Goal: Transaction & Acquisition: Purchase product/service

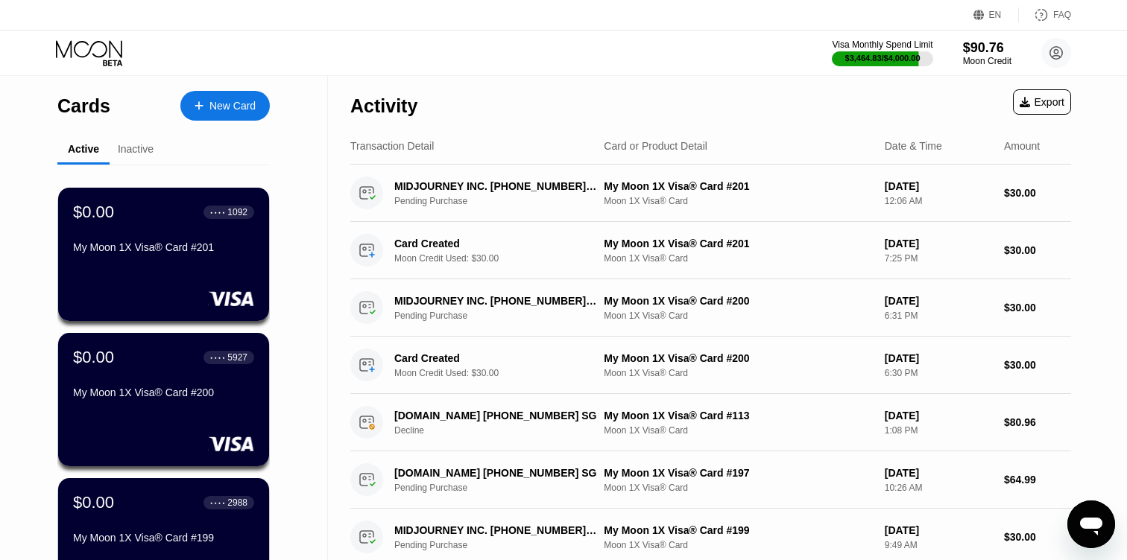
click at [222, 92] on div "New Card" at bounding box center [224, 106] width 89 height 30
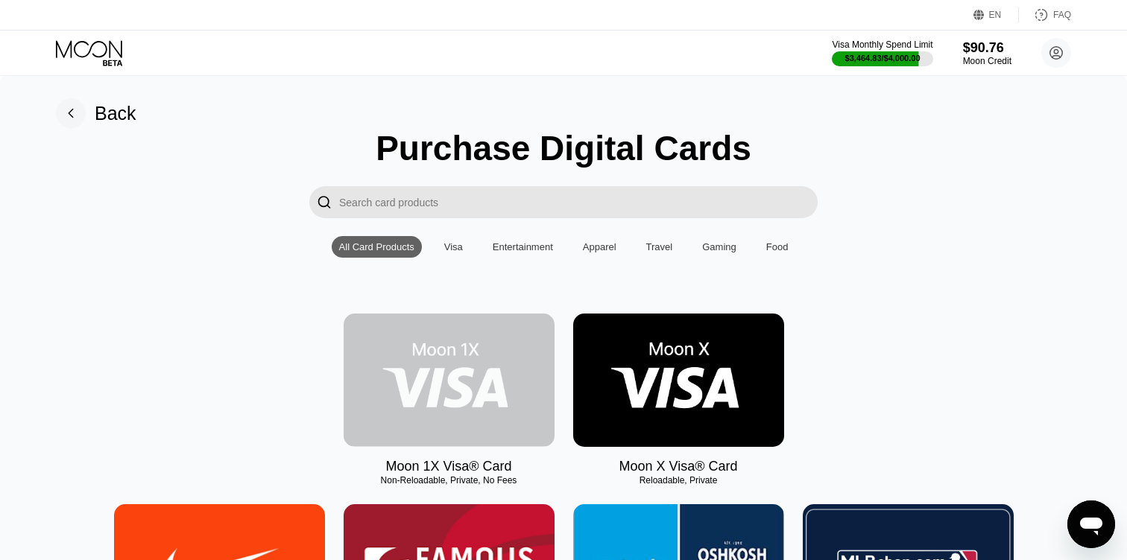
click at [450, 364] on img at bounding box center [449, 380] width 211 height 133
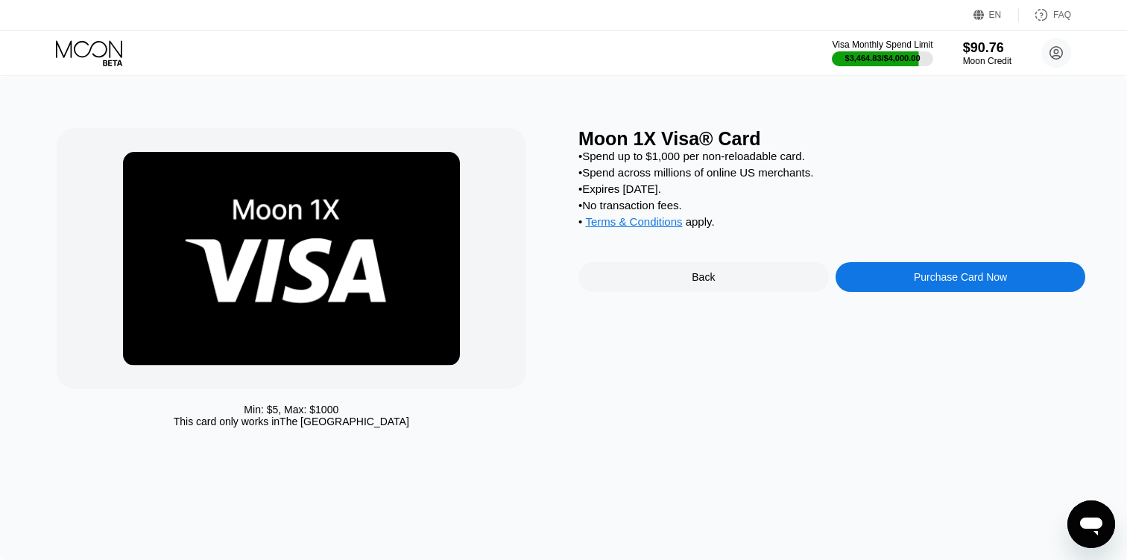
click at [870, 292] on div "Purchase Card Now" at bounding box center [960, 277] width 250 height 30
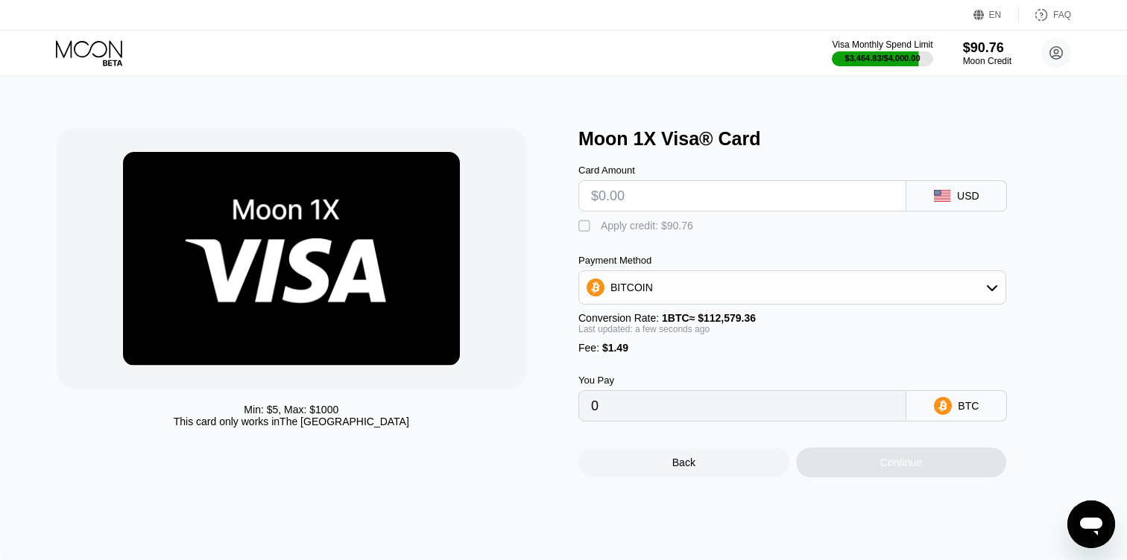
click at [660, 196] on input "text" at bounding box center [742, 196] width 303 height 30
type input "$3"
type input "0.00003989"
type input "$30"
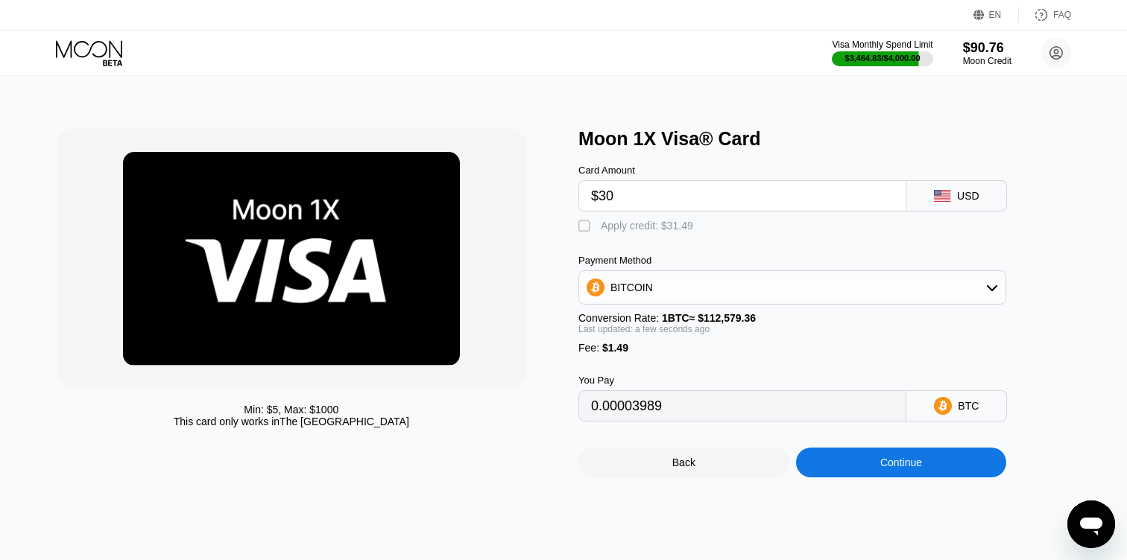
type input "0.00027972"
type input "$30"
click at [589, 228] on div "" at bounding box center [585, 226] width 15 height 15
type input "0"
click at [865, 466] on div "Continue" at bounding box center [901, 463] width 211 height 30
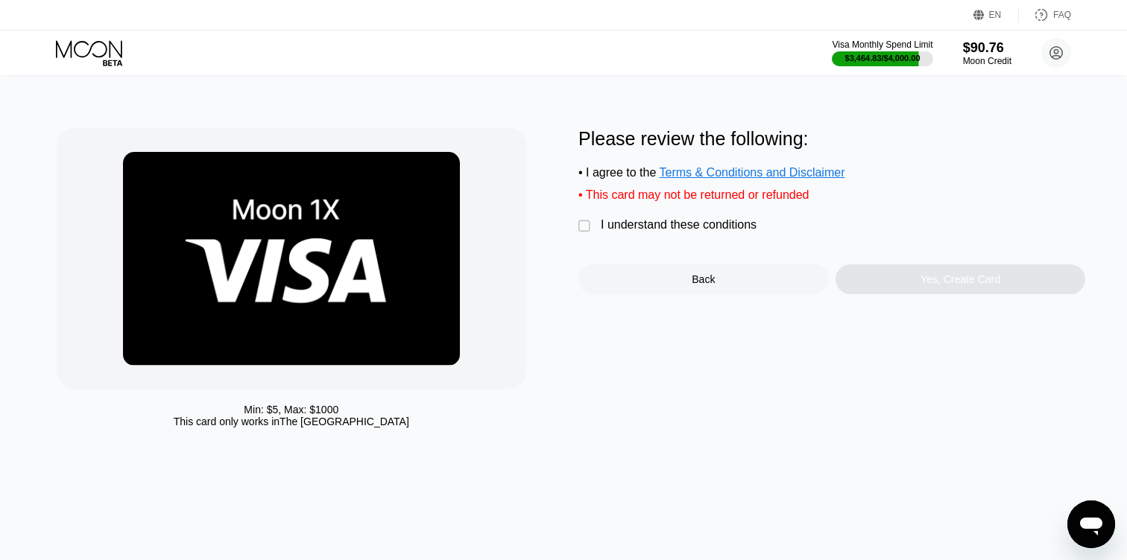
click at [696, 228] on div "I understand these conditions" at bounding box center [679, 224] width 156 height 13
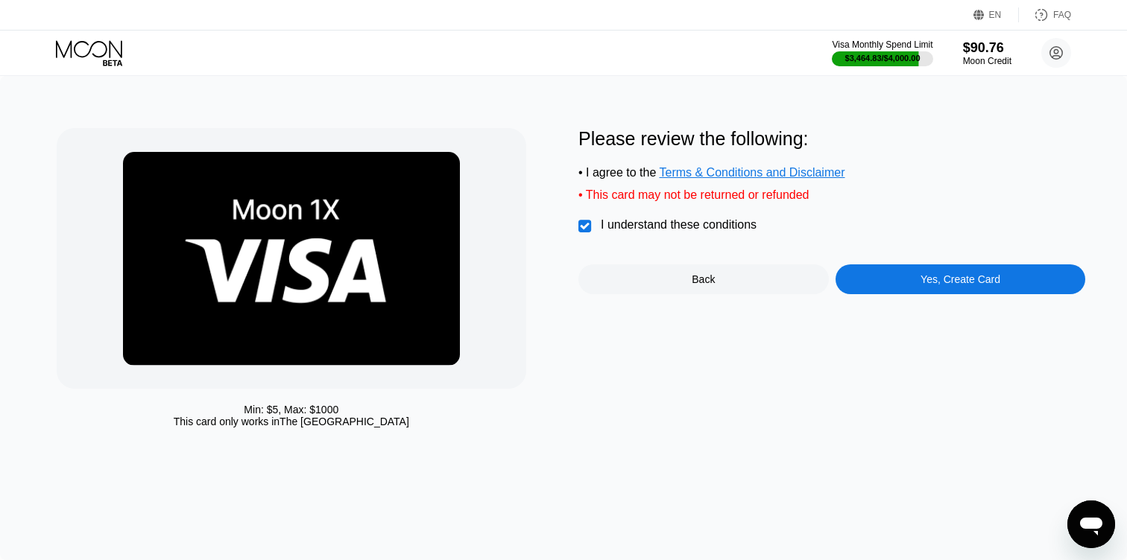
click at [879, 288] on div "Yes, Create Card" at bounding box center [960, 280] width 250 height 30
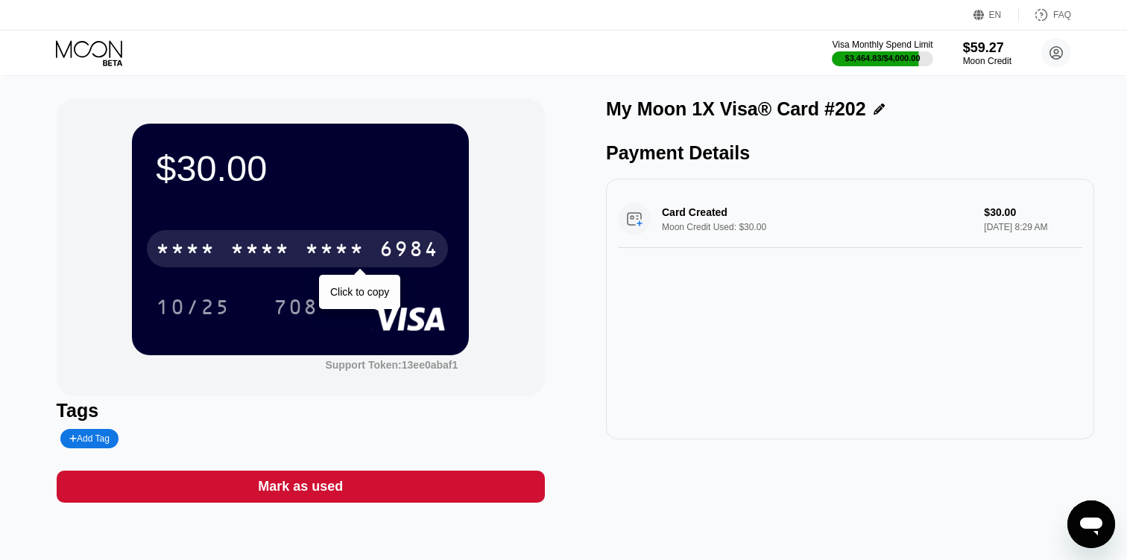
click at [417, 250] on div "6984" at bounding box center [409, 251] width 60 height 24
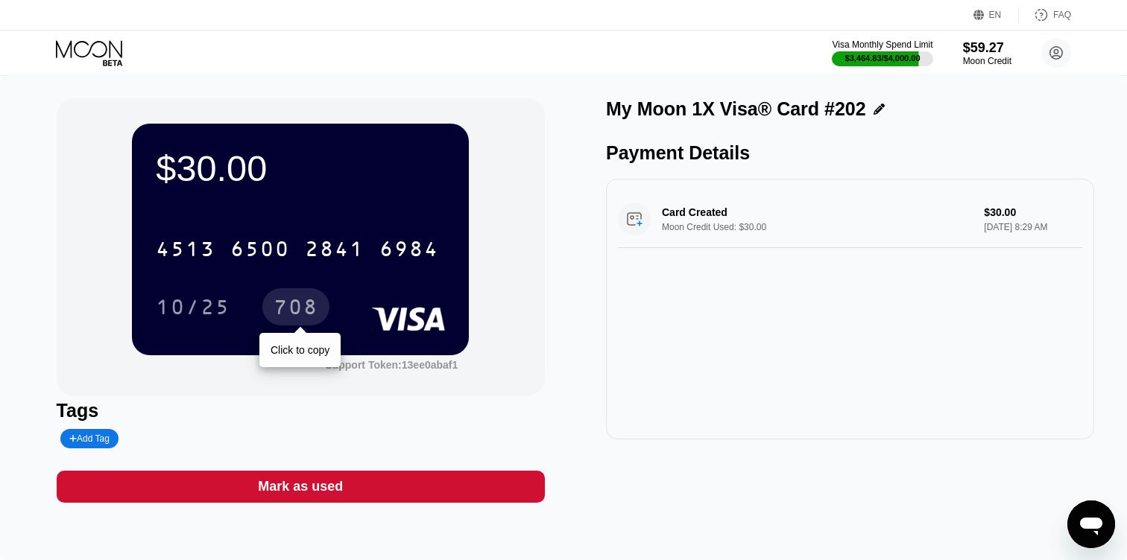
click at [292, 315] on div "708" at bounding box center [296, 309] width 45 height 24
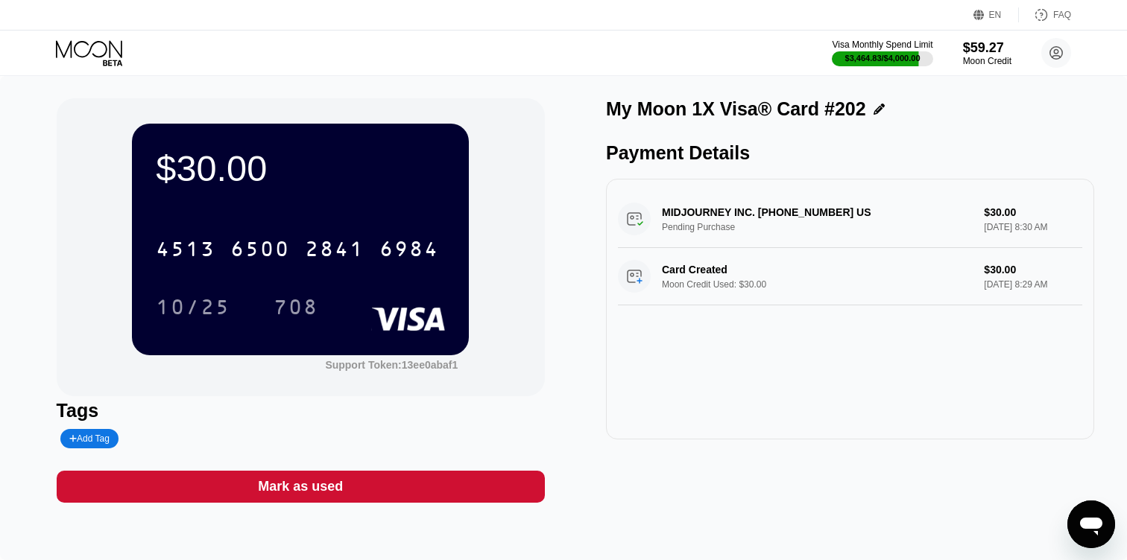
click at [110, 43] on icon at bounding box center [89, 48] width 66 height 17
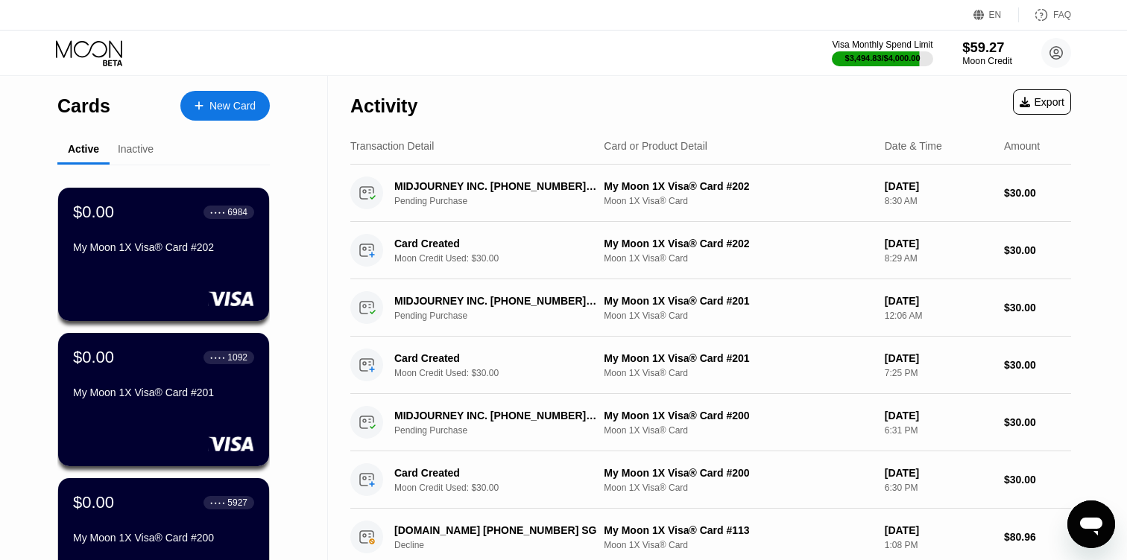
click at [986, 45] on div "$59.27" at bounding box center [987, 48] width 50 height 16
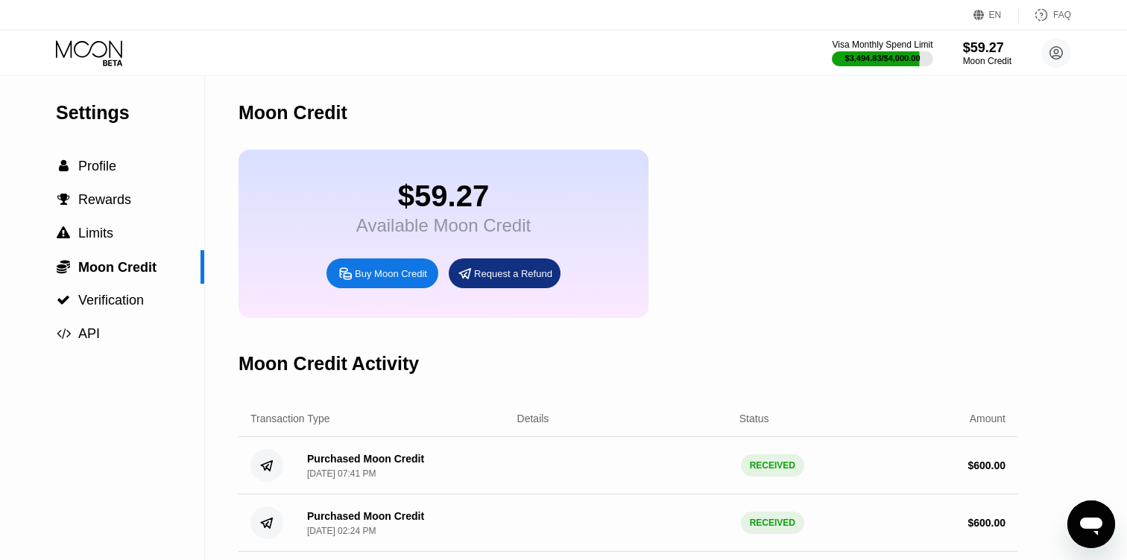
click at [407, 280] on div "Buy Moon Credit" at bounding box center [391, 274] width 72 height 13
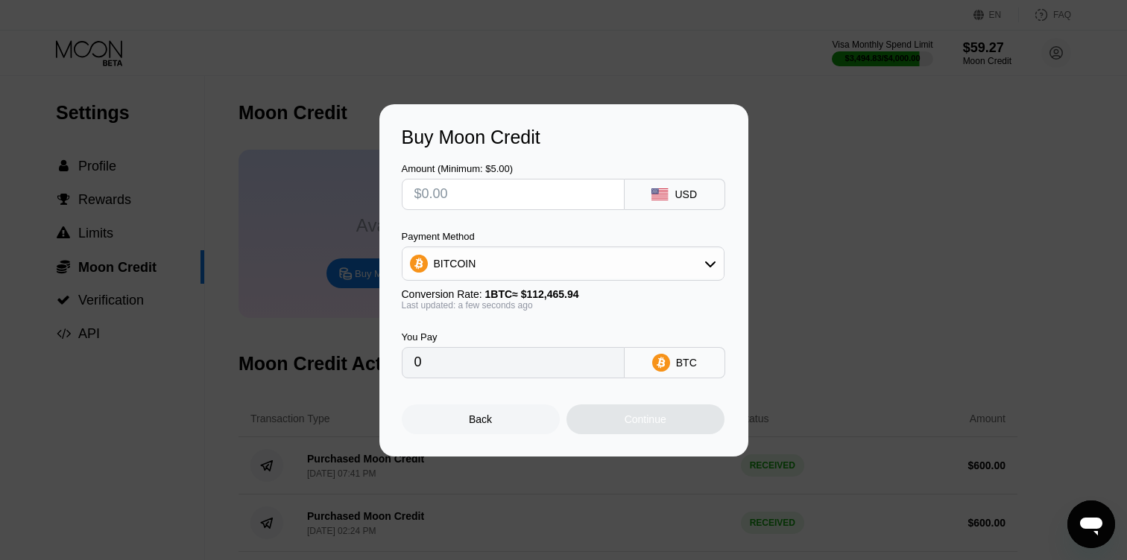
click at [445, 203] on input "text" at bounding box center [513, 195] width 198 height 30
type input "$6"
type input "0.00005335"
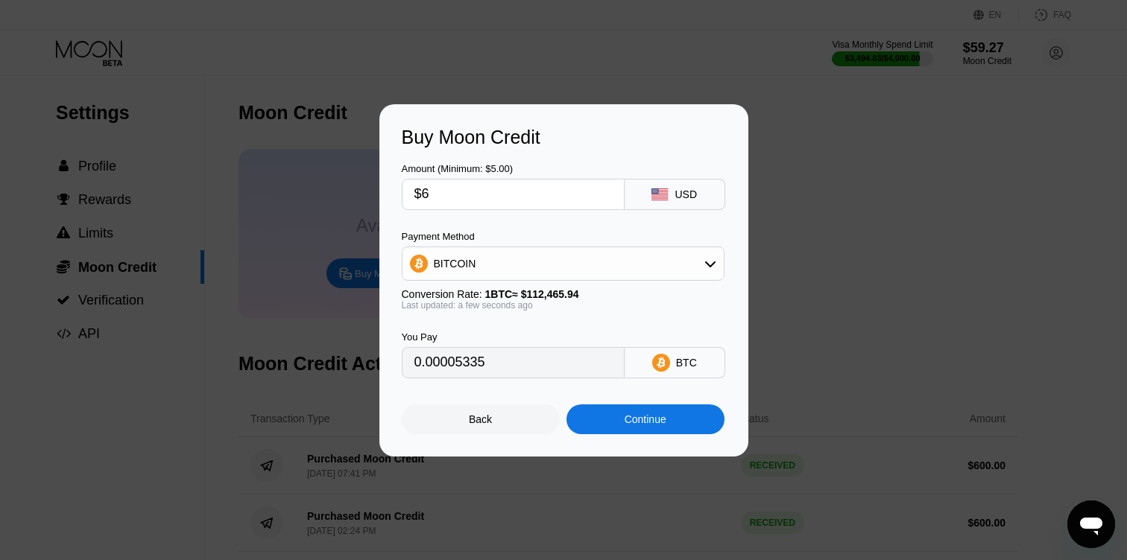
type input "$60"
type input "0.00053350"
type input "$600"
type input "0.00533495"
type input "$600"
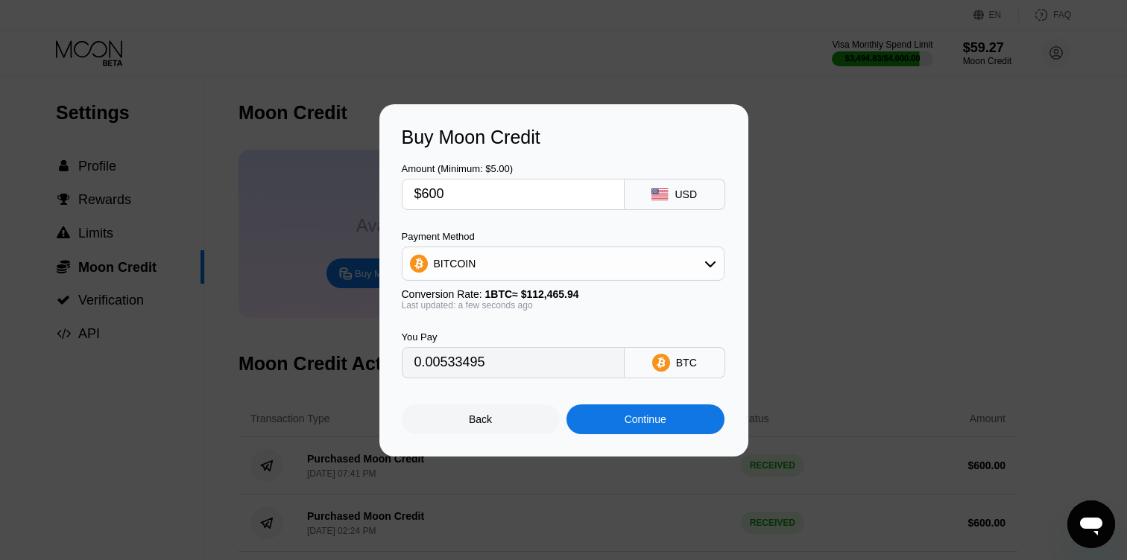
click at [473, 267] on div "BITCOIN" at bounding box center [455, 264] width 42 height 12
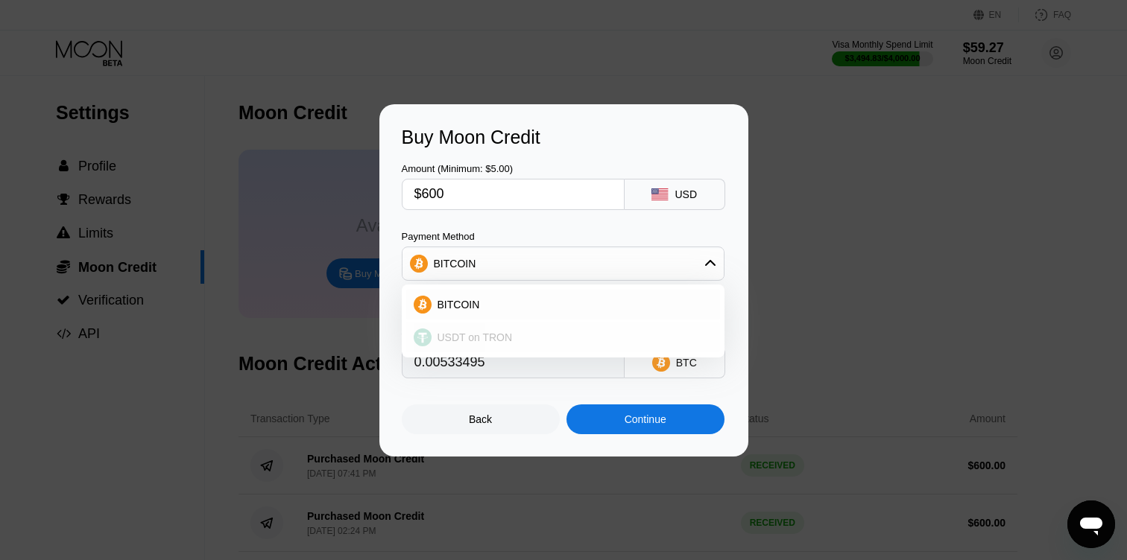
click at [462, 338] on span "USDT on TRON" at bounding box center [474, 338] width 75 height 12
type input "606.06"
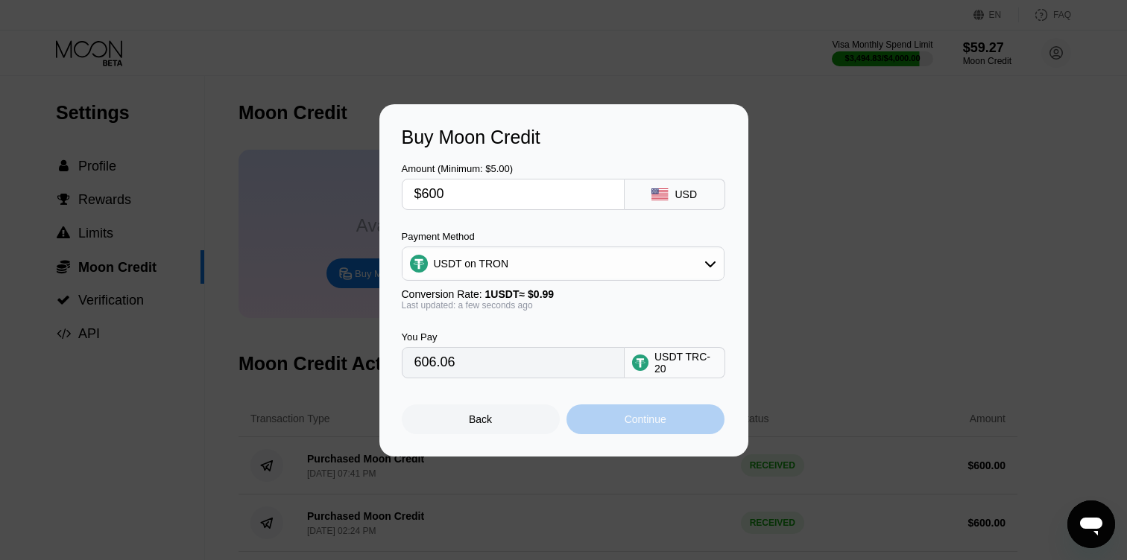
click at [634, 418] on div "Continue" at bounding box center [646, 420] width 42 height 12
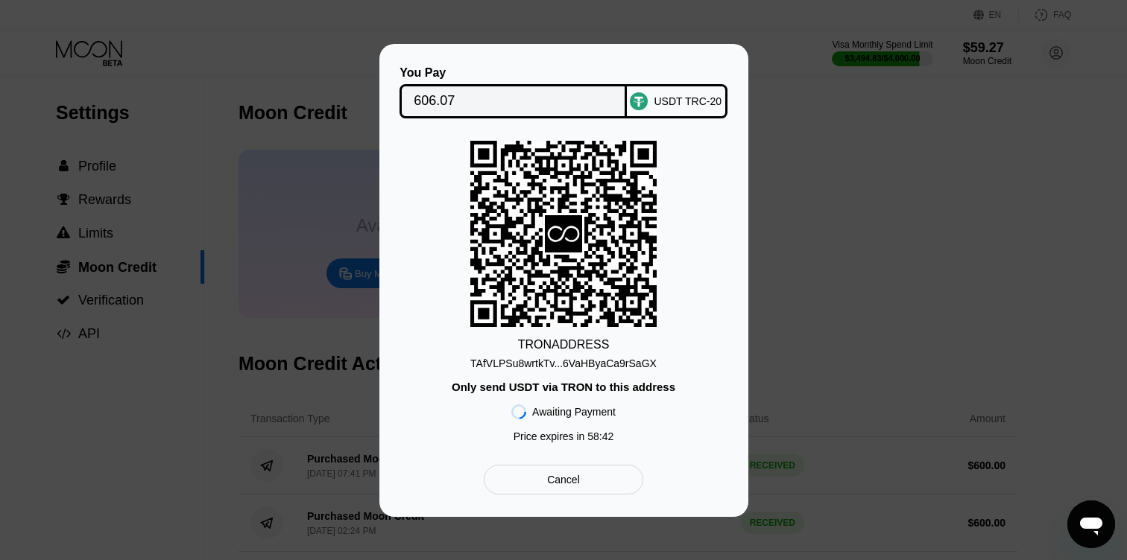
click at [604, 363] on div "TAfVLPSu8wrtkTv...6VaHByaCa9rSaGX" at bounding box center [563, 364] width 186 height 12
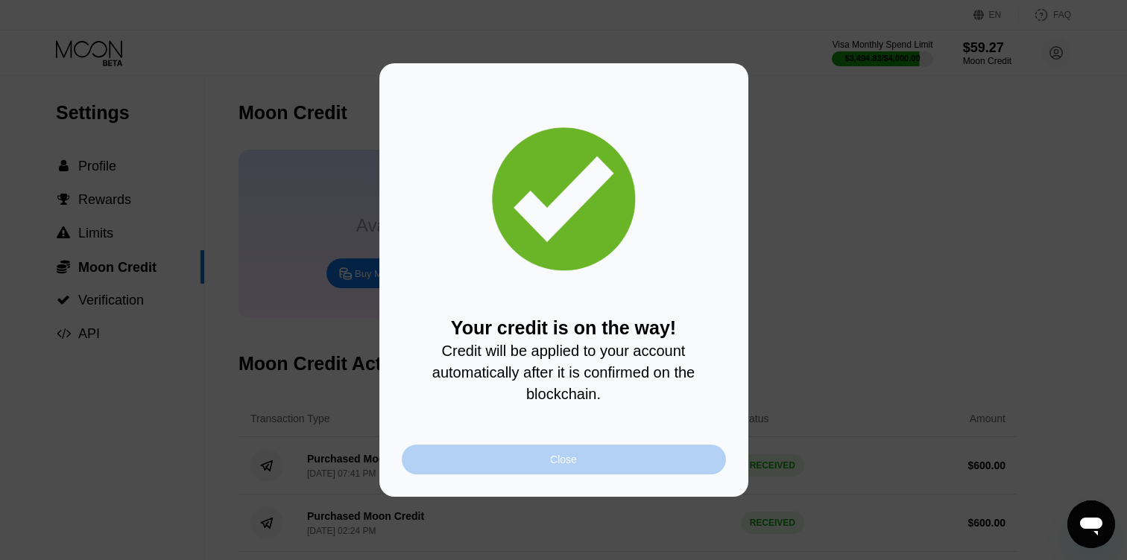
click at [537, 467] on div "Close" at bounding box center [564, 460] width 324 height 30
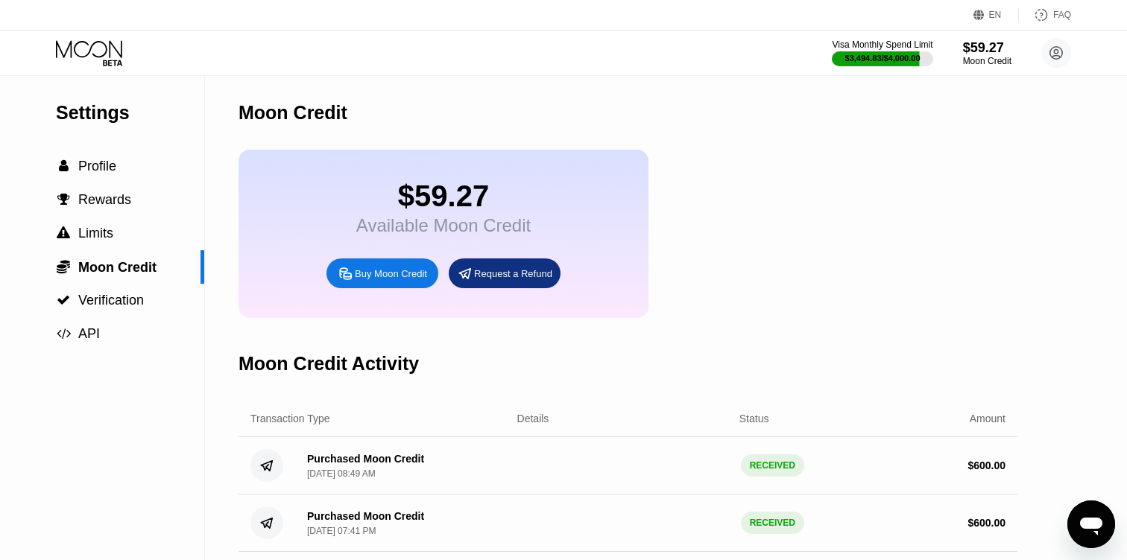
click at [104, 49] on icon at bounding box center [90, 53] width 69 height 26
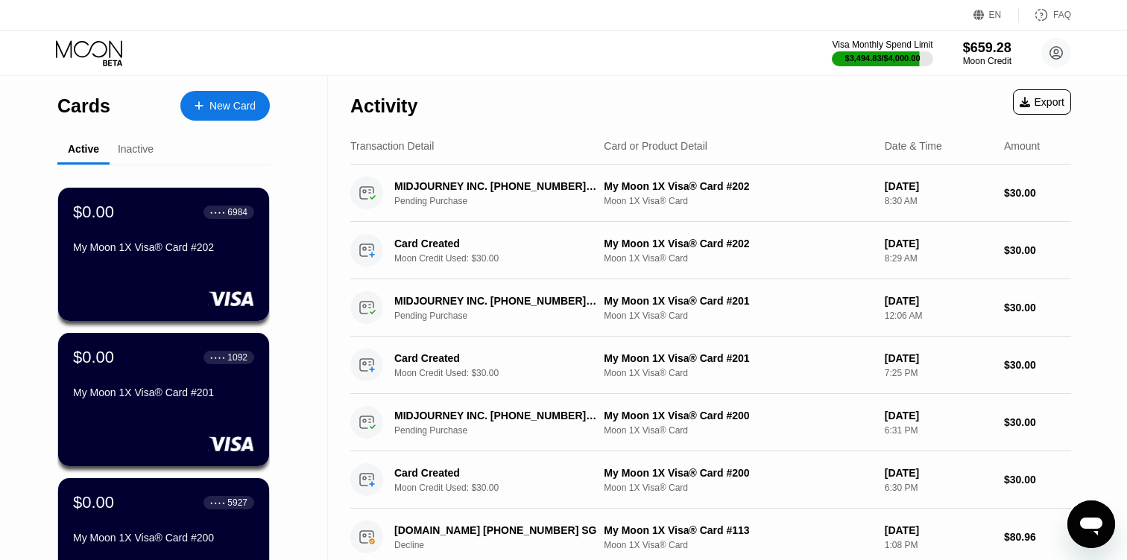
click at [241, 104] on div "New Card" at bounding box center [232, 106] width 46 height 13
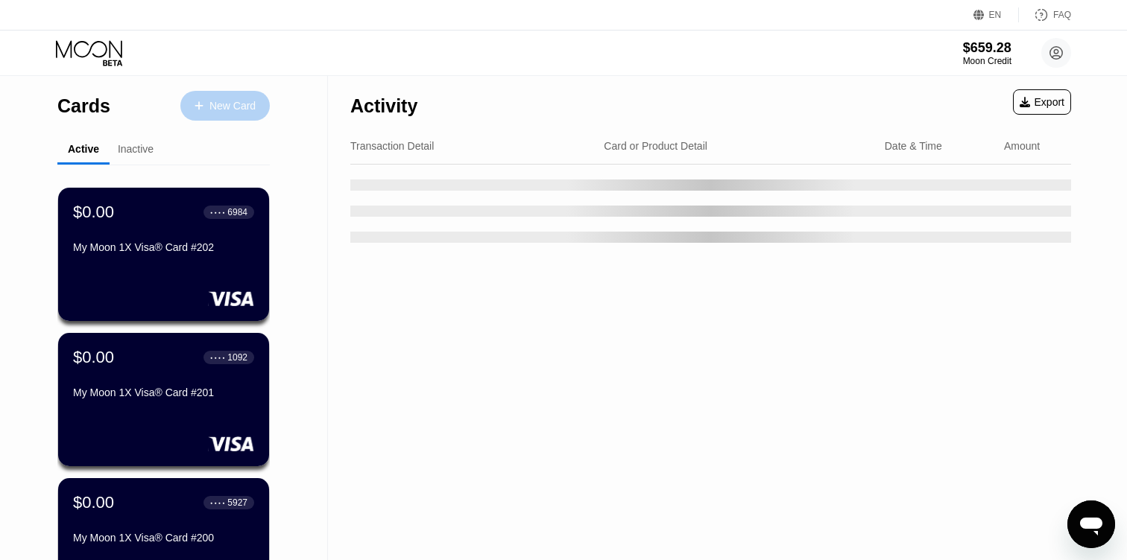
click at [230, 105] on div "New Card" at bounding box center [232, 106] width 46 height 13
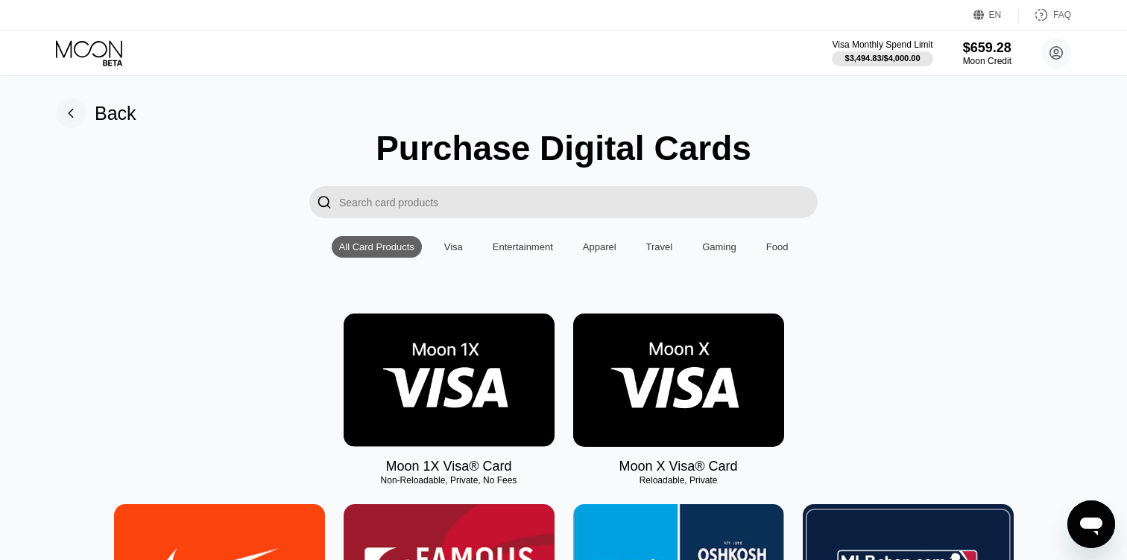
click at [460, 341] on img at bounding box center [449, 380] width 211 height 133
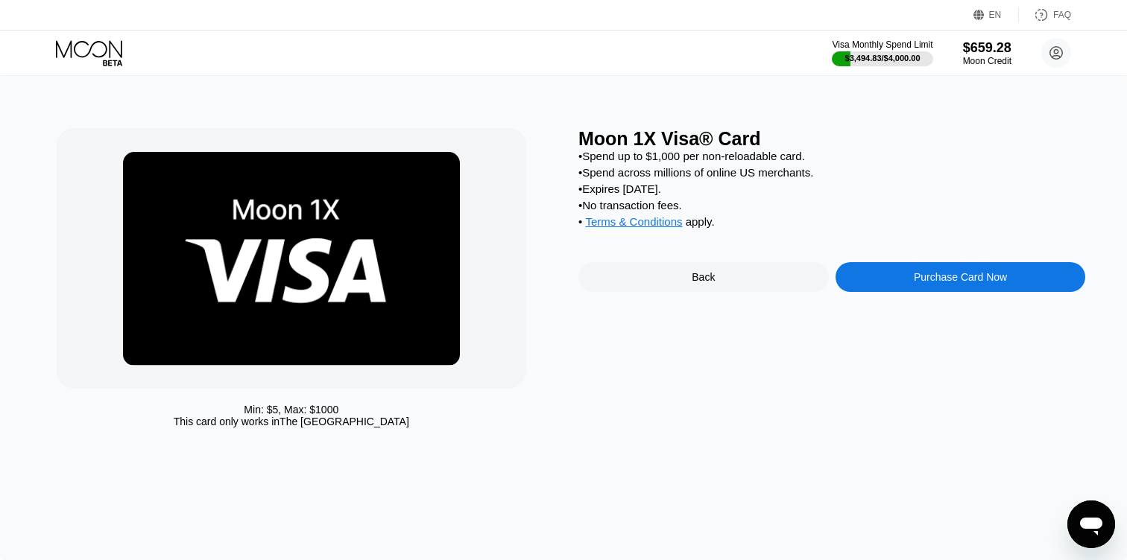
click at [378, 259] on img at bounding box center [291, 259] width 337 height 214
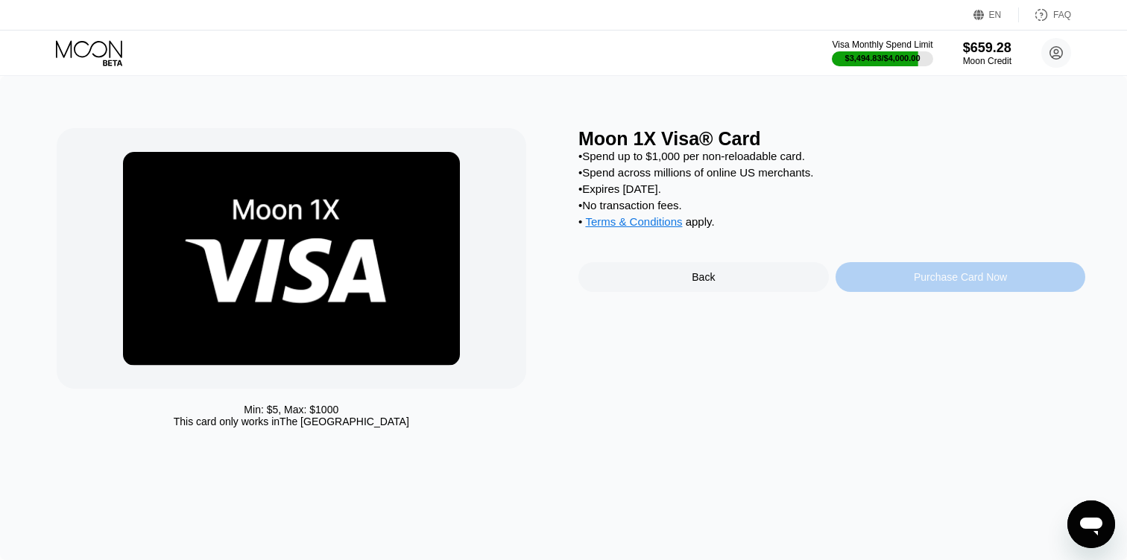
click at [927, 286] on div "Purchase Card Now" at bounding box center [960, 277] width 250 height 30
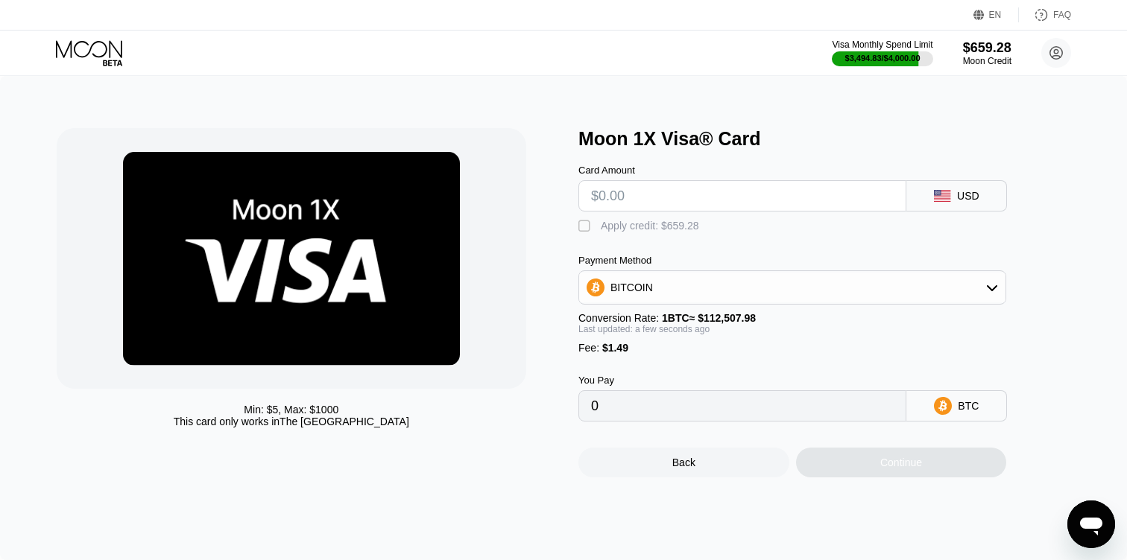
click at [625, 200] on input "text" at bounding box center [742, 196] width 303 height 30
type input "$95"
type input "0.00085763"
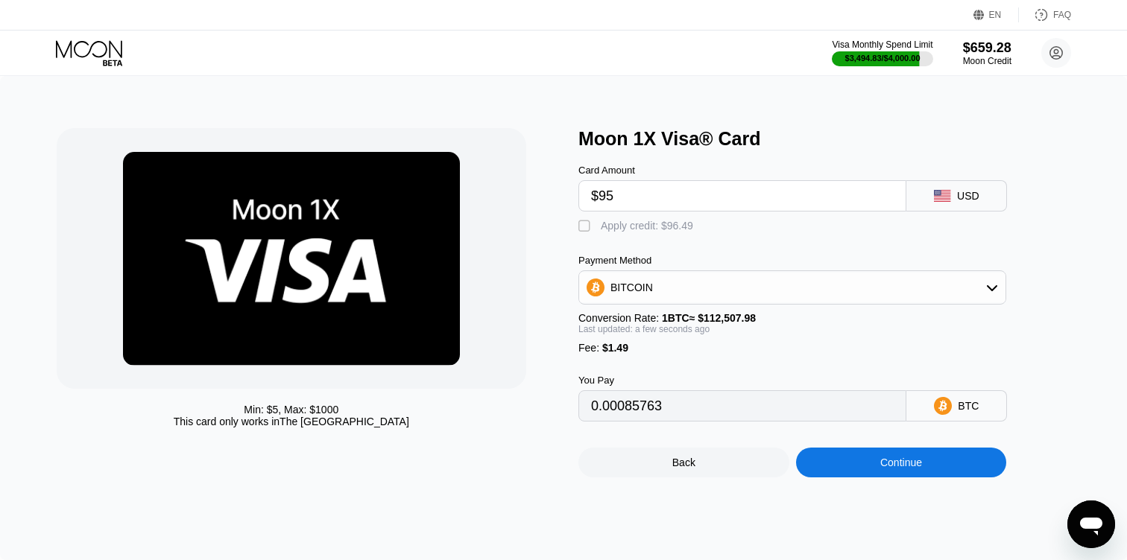
type input "$95"
click at [585, 225] on div "" at bounding box center [585, 226] width 15 height 15
type input "0"
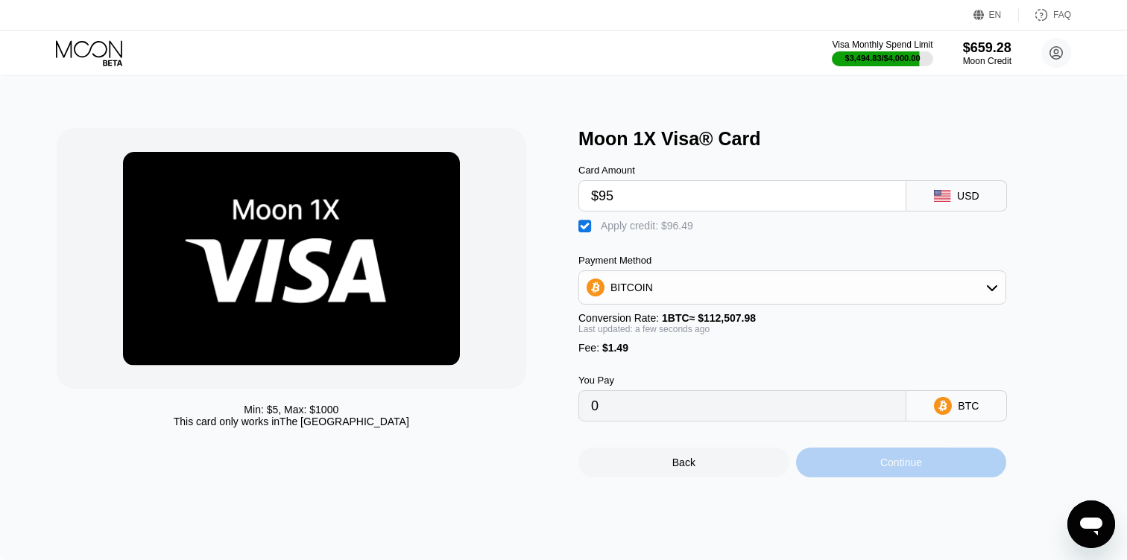
click at [824, 460] on div "Continue" at bounding box center [901, 463] width 211 height 30
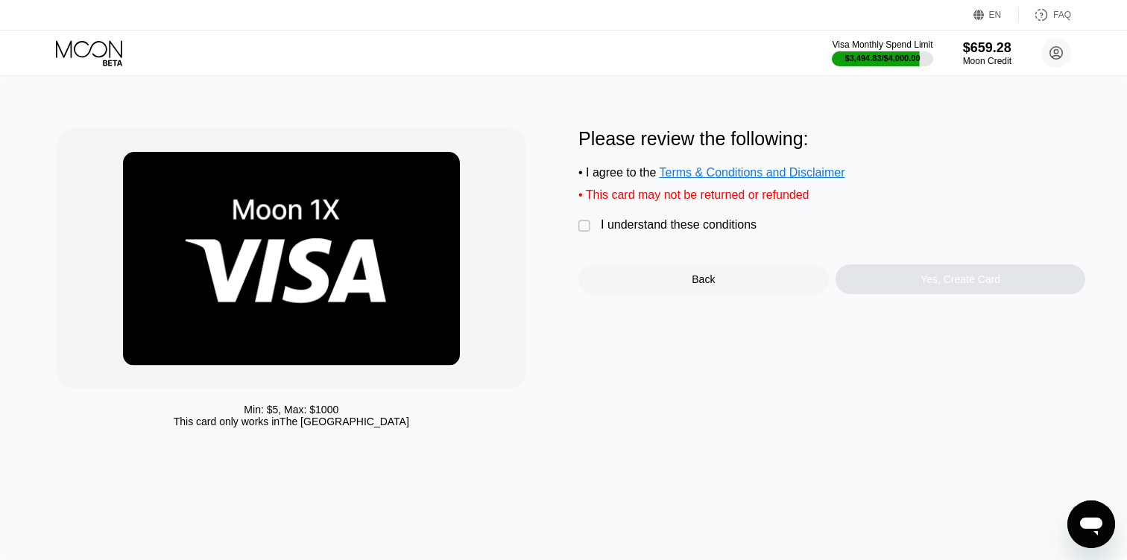
click at [588, 231] on div "" at bounding box center [585, 226] width 15 height 15
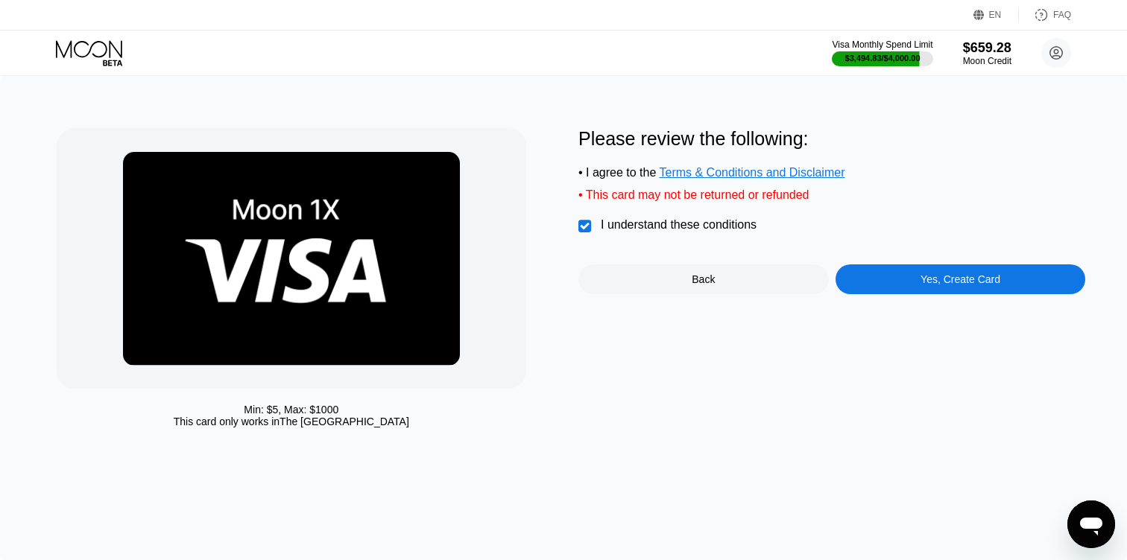
click at [885, 284] on div "Yes, Create Card" at bounding box center [960, 280] width 250 height 30
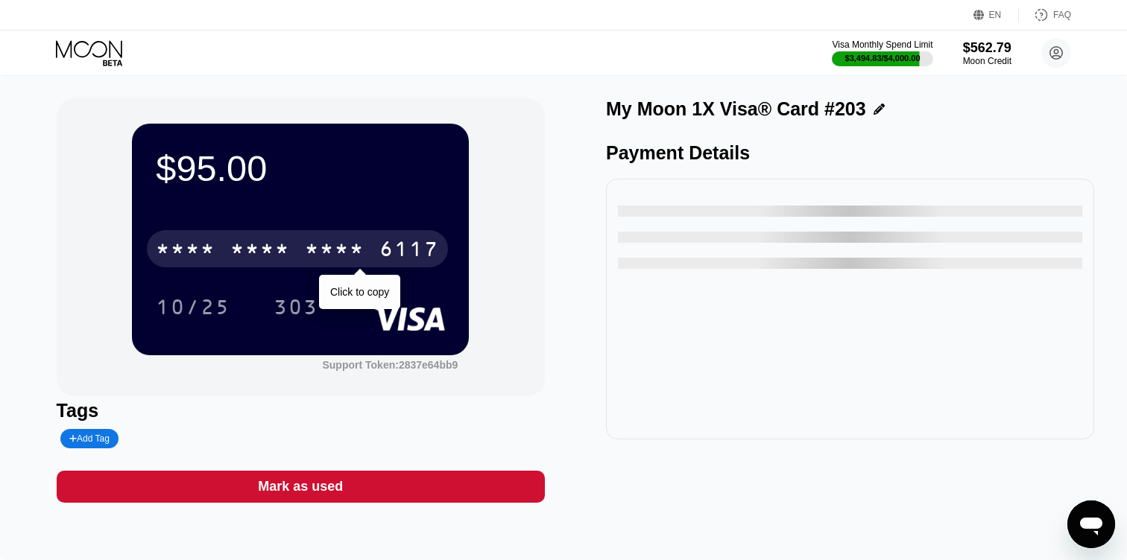
click at [416, 250] on div "6117" at bounding box center [409, 251] width 60 height 24
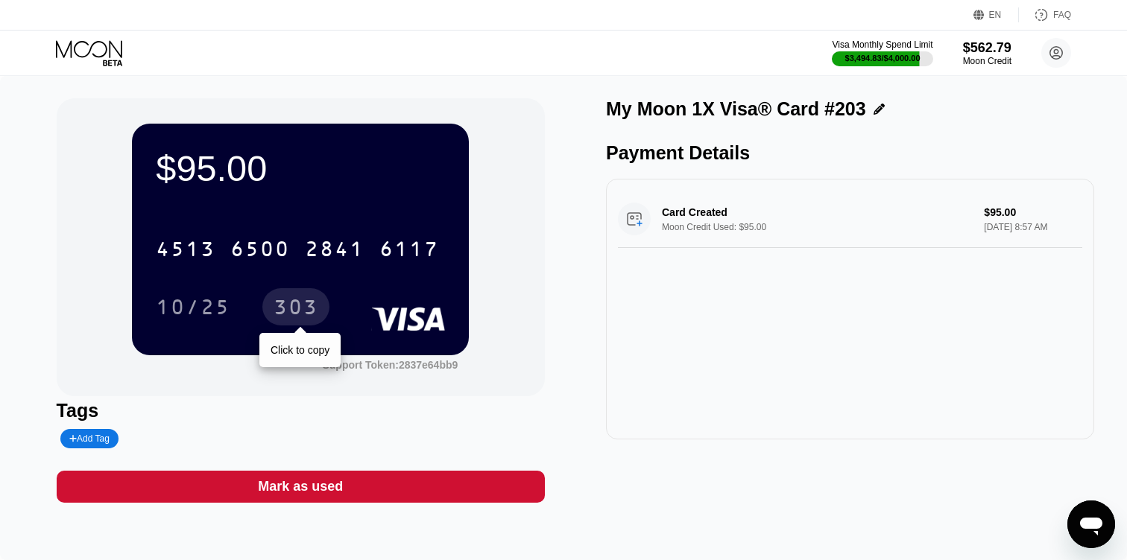
click at [297, 312] on div "303" at bounding box center [296, 309] width 45 height 24
